Goal: Information Seeking & Learning: Learn about a topic

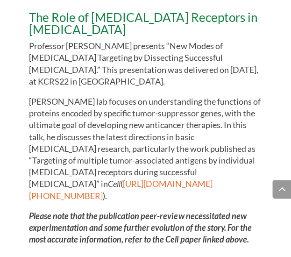
scroll to position [859, 0]
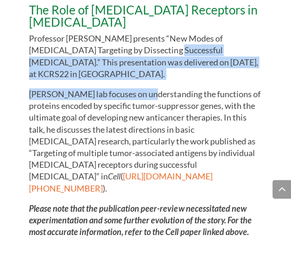
drag, startPoint x: 149, startPoint y: 52, endPoint x: 142, endPoint y: 99, distance: 47.3
click at [142, 99] on div "The Role of [MEDICAL_DATA] Receptors in [MEDICAL_DATA] Professor [PERSON_NAME] …" at bounding box center [145, 121] width 233 height 234
click at [142, 99] on span "[PERSON_NAME] lab focuses on understanding the functions of proteins encoded by…" at bounding box center [144, 135] width 231 height 93
drag, startPoint x: 142, startPoint y: 99, endPoint x: 160, endPoint y: 40, distance: 61.1
click at [160, 40] on div "The Role of [MEDICAL_DATA] Receptors in [MEDICAL_DATA] Professor [PERSON_NAME] …" at bounding box center [145, 121] width 233 height 234
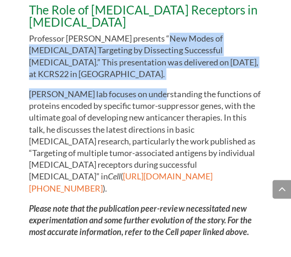
click at [160, 40] on span "Professor [PERSON_NAME] presents “New Modes of [MEDICAL_DATA] Targeting by Diss…" at bounding box center [143, 56] width 229 height 46
drag, startPoint x: 160, startPoint y: 40, endPoint x: 151, endPoint y: 92, distance: 52.6
click at [151, 92] on div "The Role of [MEDICAL_DATA] Receptors in [MEDICAL_DATA] Professor [PERSON_NAME] …" at bounding box center [145, 121] width 233 height 234
click at [151, 92] on span "[PERSON_NAME] lab focuses on understanding the functions of proteins encoded by…" at bounding box center [144, 135] width 231 height 93
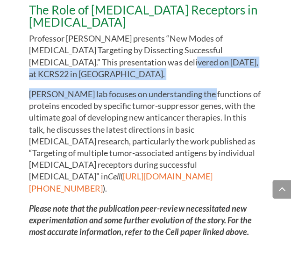
drag, startPoint x: 151, startPoint y: 92, endPoint x: 170, endPoint y: 55, distance: 41.6
click at [170, 55] on div "The Role of [MEDICAL_DATA] Receptors in [MEDICAL_DATA] Professor [PERSON_NAME] …" at bounding box center [145, 121] width 233 height 234
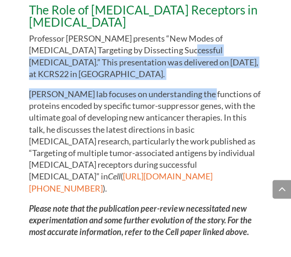
click at [170, 55] on span "Professor [PERSON_NAME] presents “New Modes of [MEDICAL_DATA] Targeting by Diss…" at bounding box center [143, 56] width 229 height 46
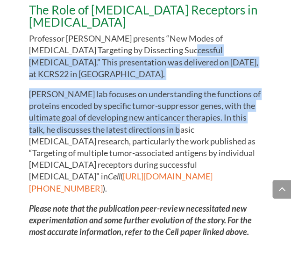
drag, startPoint x: 170, startPoint y: 55, endPoint x: 157, endPoint y: 127, distance: 73.1
click at [157, 127] on div "The Role of [MEDICAL_DATA] Receptors in [MEDICAL_DATA] Professor [PERSON_NAME] …" at bounding box center [145, 121] width 233 height 234
click at [157, 127] on span "[PERSON_NAME] lab focuses on understanding the functions of proteins encoded by…" at bounding box center [144, 135] width 231 height 93
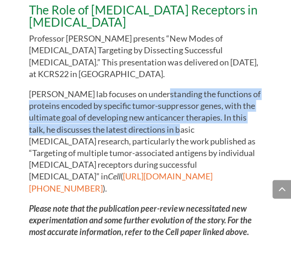
drag, startPoint x: 157, startPoint y: 127, endPoint x: 168, endPoint y: 91, distance: 37.3
click at [168, 91] on span "[PERSON_NAME] lab focuses on understanding the functions of proteins encoded by…" at bounding box center [144, 135] width 231 height 93
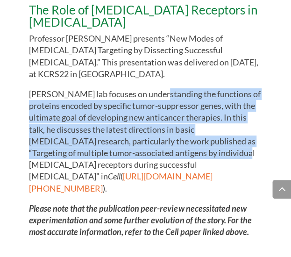
drag, startPoint x: 168, startPoint y: 91, endPoint x: 150, endPoint y: 148, distance: 59.6
click at [150, 148] on span "[PERSON_NAME] lab focuses on understanding the functions of proteins encoded by…" at bounding box center [144, 135] width 231 height 93
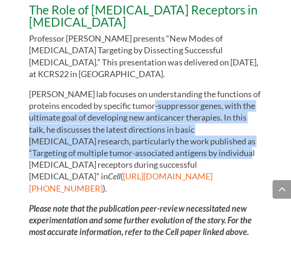
drag, startPoint x: 150, startPoint y: 148, endPoint x: 165, endPoint y: 100, distance: 50.7
click at [165, 100] on p "[PERSON_NAME] lab focuses on understanding the functions of proteins encoded by…" at bounding box center [145, 145] width 233 height 115
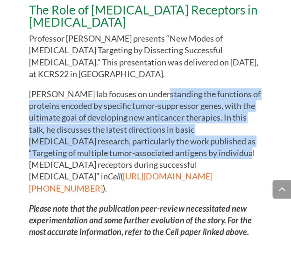
click at [165, 100] on p "[PERSON_NAME] lab focuses on understanding the functions of proteins encoded by…" at bounding box center [145, 145] width 233 height 115
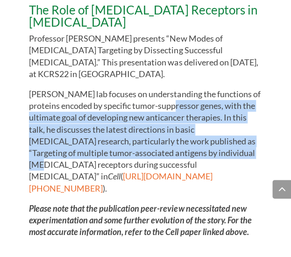
drag, startPoint x: 165, startPoint y: 100, endPoint x: 158, endPoint y: 157, distance: 58.0
click at [158, 157] on p "[PERSON_NAME] lab focuses on understanding the functions of proteins encoded by…" at bounding box center [145, 145] width 233 height 115
click at [158, 157] on span "[PERSON_NAME] lab focuses on understanding the functions of proteins encoded by…" at bounding box center [144, 135] width 231 height 93
drag, startPoint x: 158, startPoint y: 157, endPoint x: 177, endPoint y: 108, distance: 52.5
click at [177, 108] on span "[PERSON_NAME] lab focuses on understanding the functions of proteins encoded by…" at bounding box center [144, 135] width 231 height 93
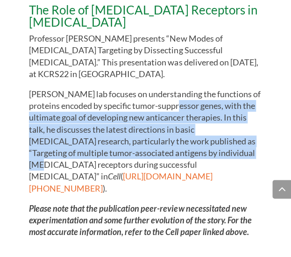
click at [177, 108] on span "[PERSON_NAME] lab focuses on understanding the functions of proteins encoded by…" at bounding box center [144, 135] width 231 height 93
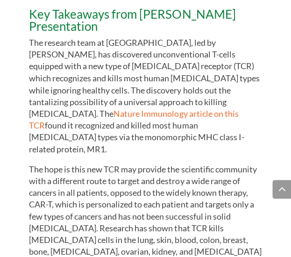
scroll to position [2109, 0]
